Goal: Transaction & Acquisition: Purchase product/service

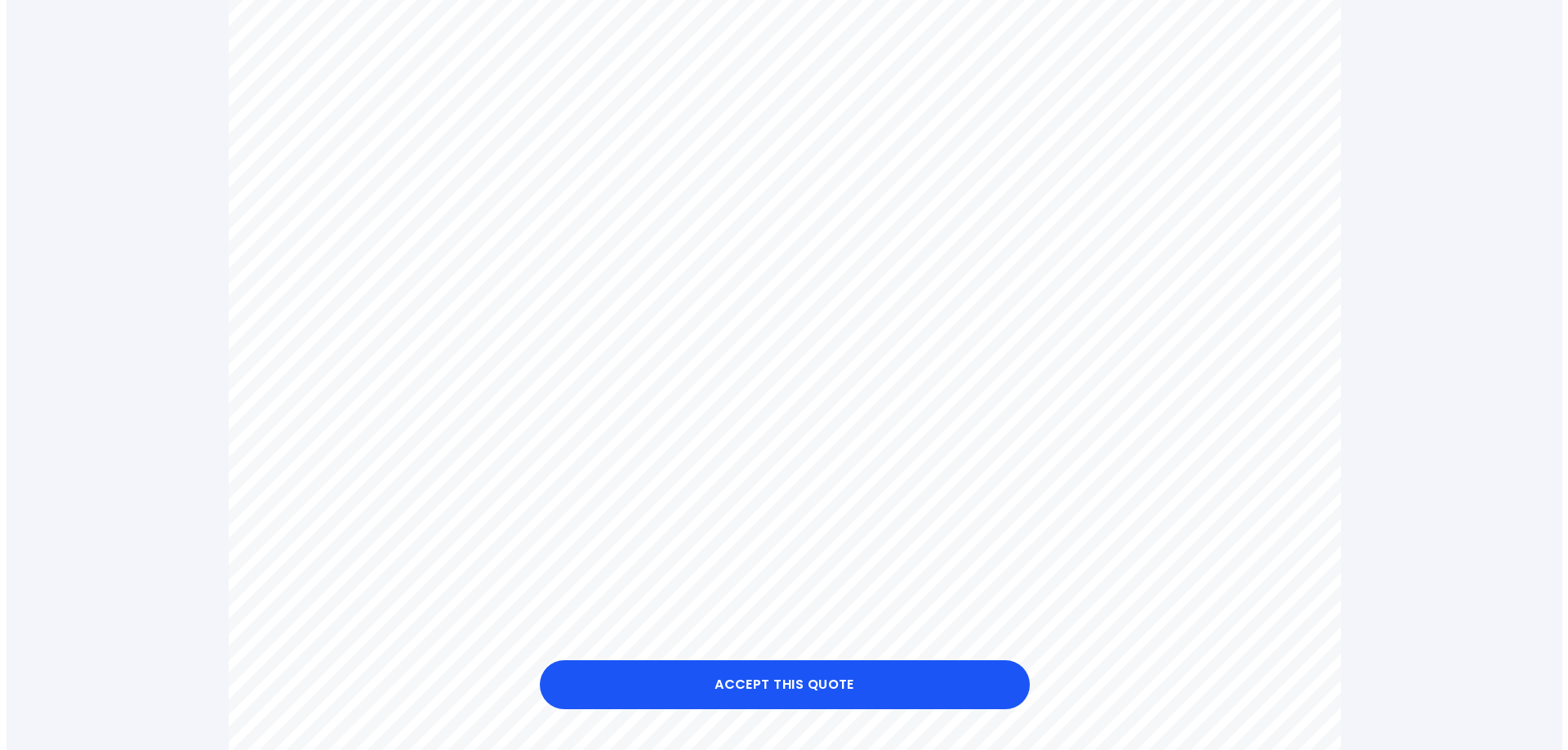
scroll to position [734, 0]
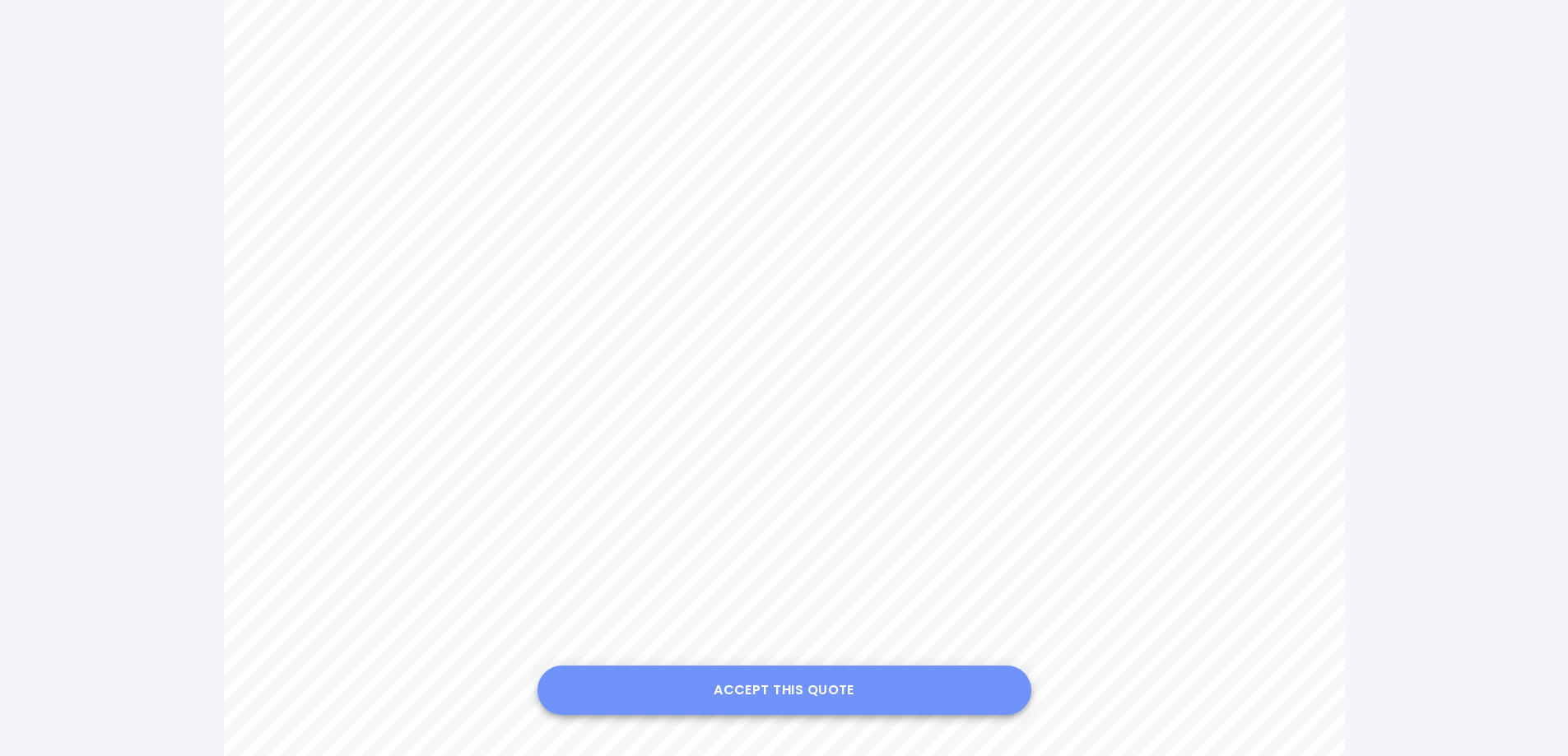
click at [798, 692] on button "Accept this Quote" at bounding box center [785, 691] width 494 height 50
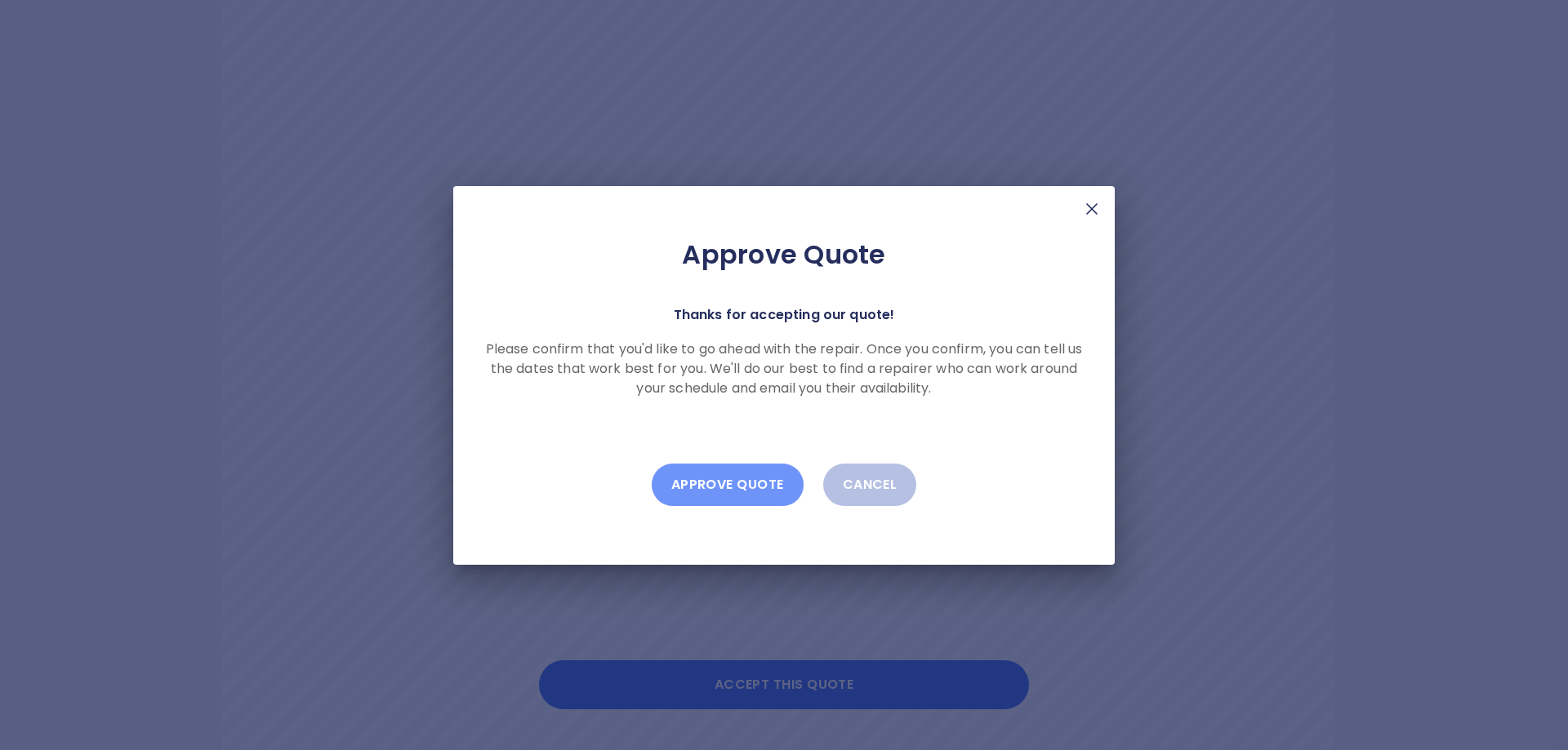
click at [736, 477] on button "Approve Quote" at bounding box center [727, 485] width 152 height 42
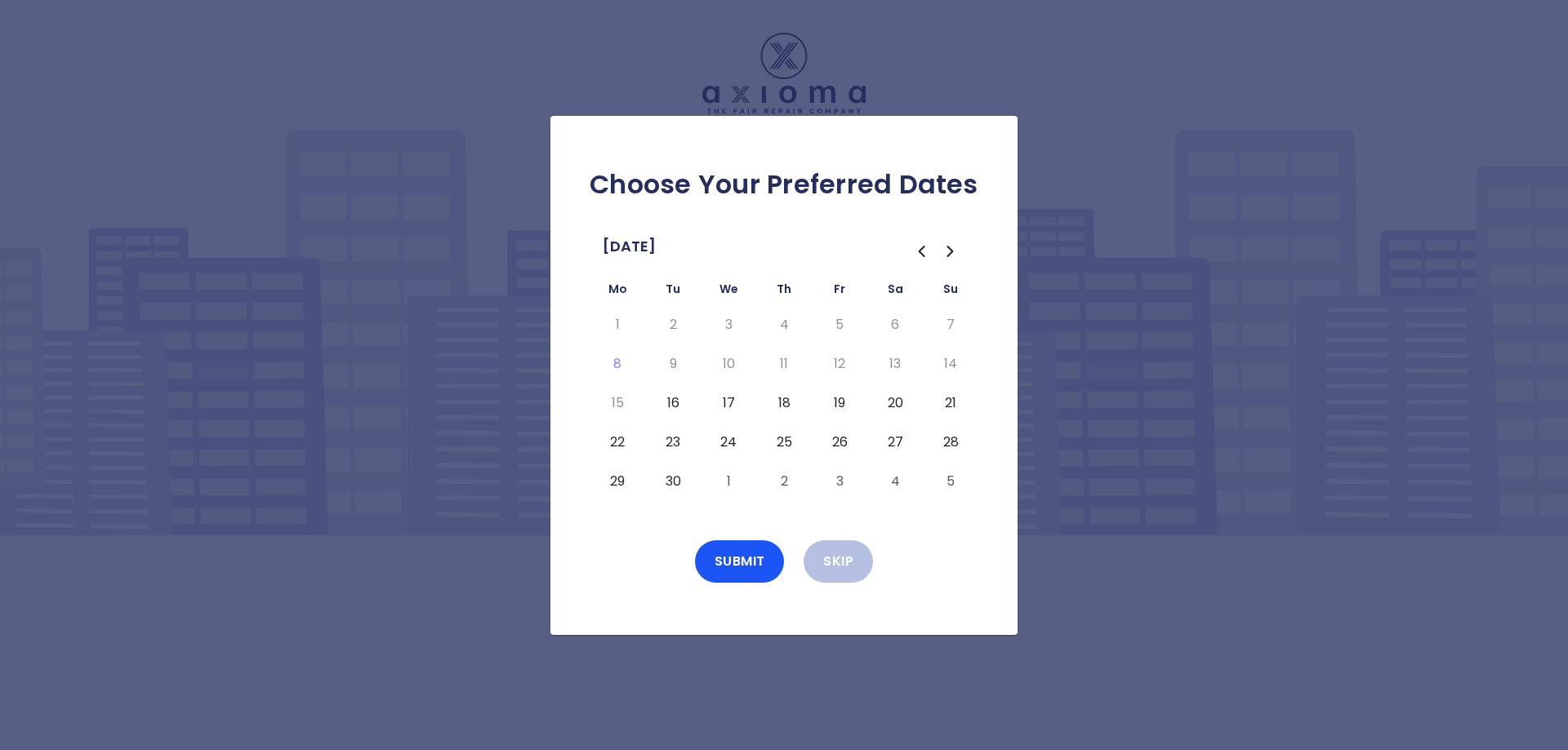
click at [787, 407] on button "18" at bounding box center [784, 403] width 29 height 26
click at [744, 556] on button "Submit" at bounding box center [739, 562] width 90 height 42
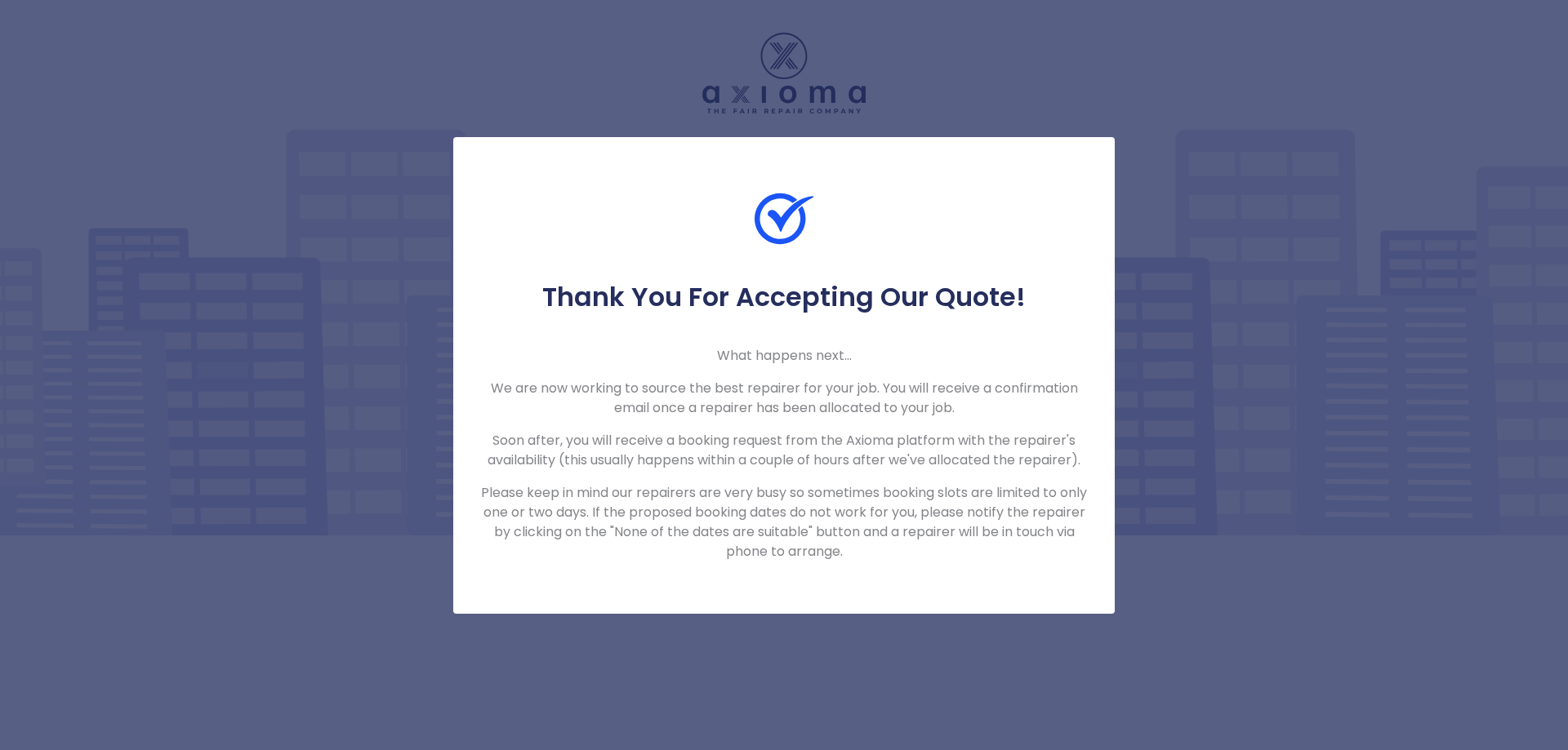
click at [1202, 555] on div "Thank You For Accepting Our Quote! What happens next... We are now working to s…" at bounding box center [784, 375] width 1568 height 750
